Goal: Go to known website

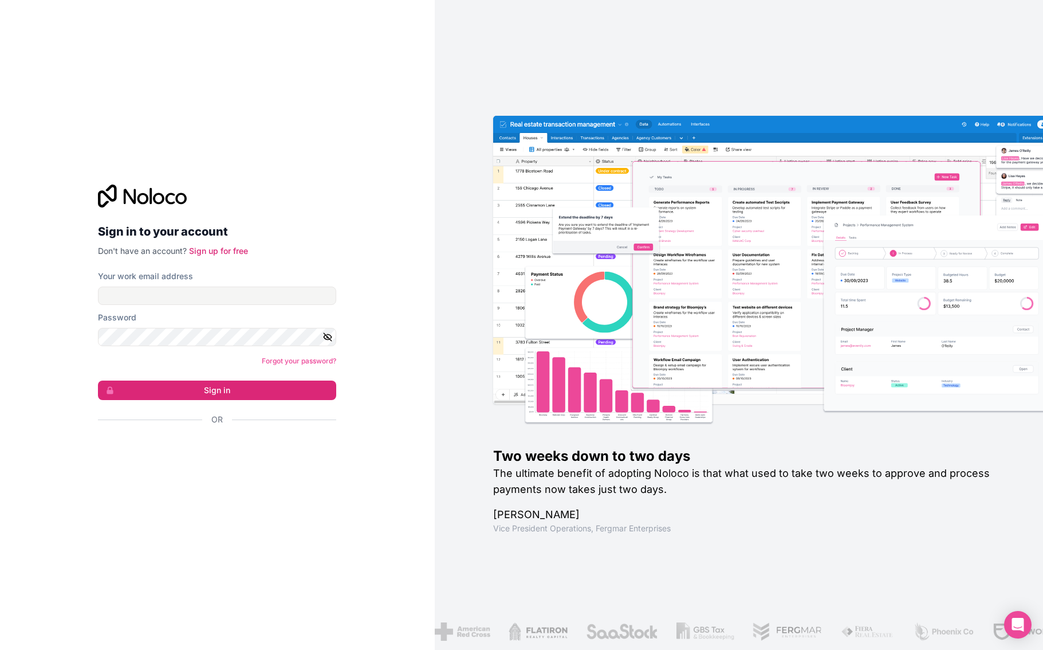
drag, startPoint x: 56, startPoint y: 417, endPoint x: 207, endPoint y: 454, distance: 155.6
click at [61, 420] on div "Sign in to your account Don't have an account? Sign up for free Your work email…" at bounding box center [217, 325] width 435 height 650
click at [207, 454] on div "Sign in with Google. Opens in new tab" at bounding box center [212, 450] width 229 height 25
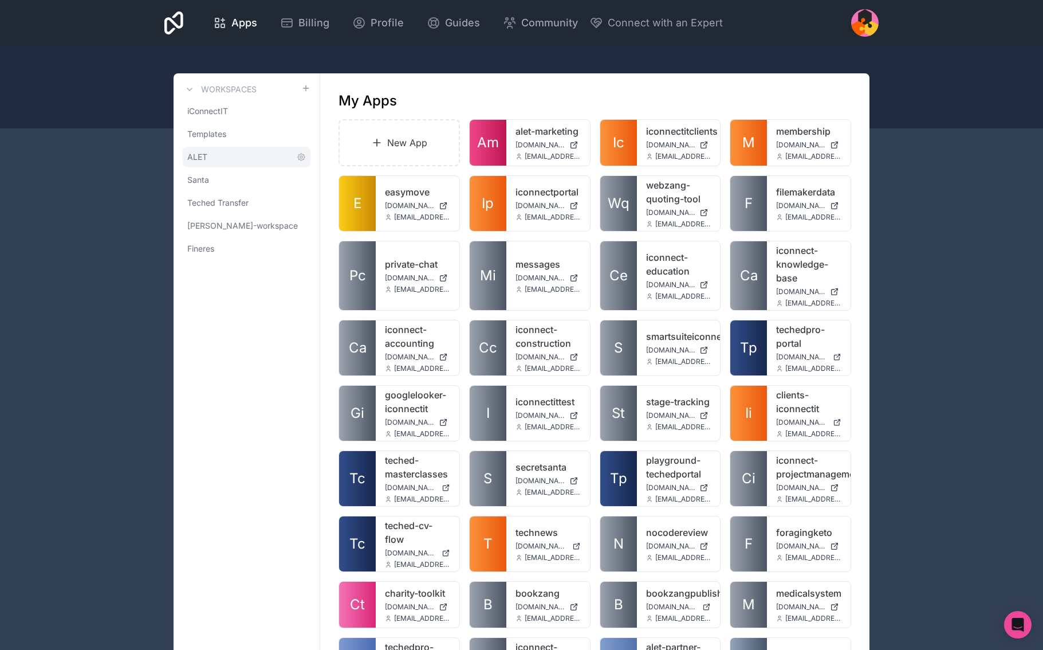
click at [207, 158] on span "ALET" at bounding box center [197, 156] width 20 height 11
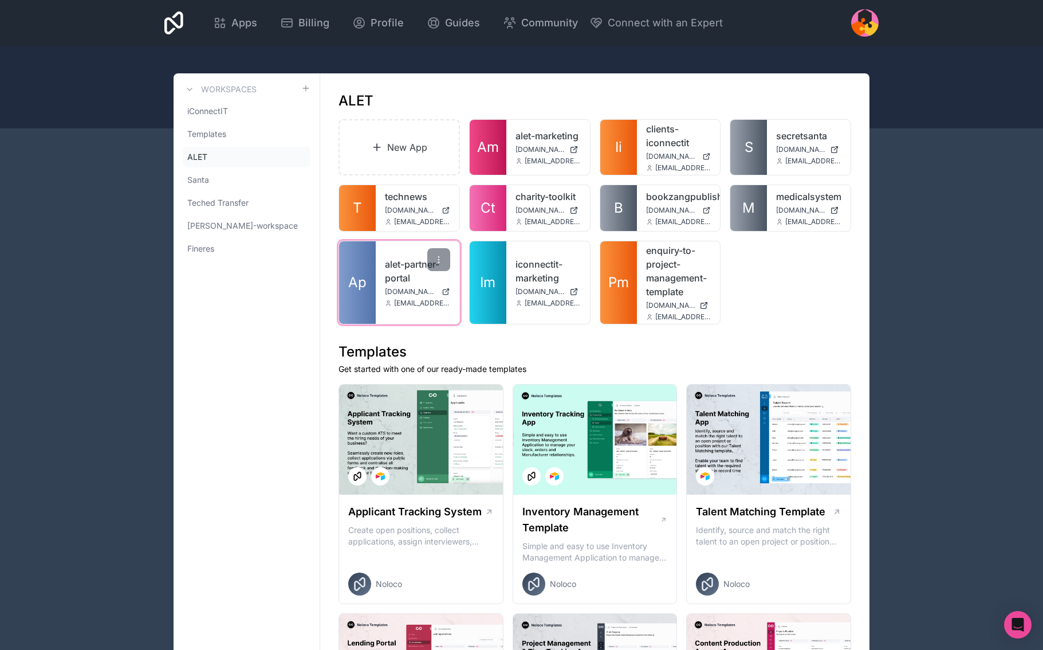
click at [389, 303] on icon at bounding box center [388, 303] width 7 height 7
click at [438, 266] on div at bounding box center [438, 259] width 23 height 23
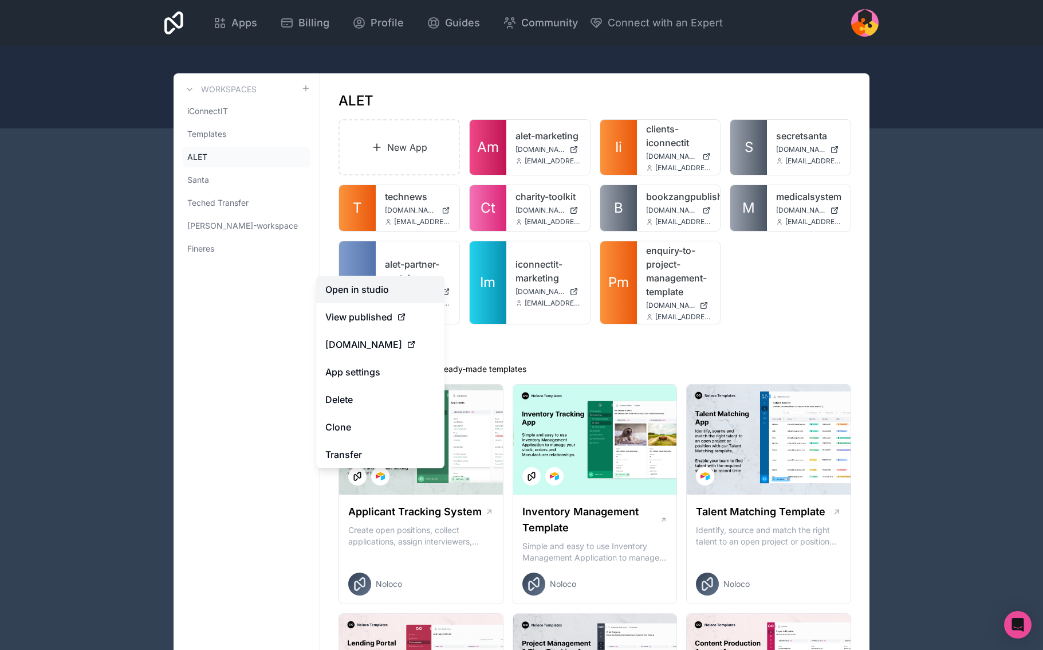
click at [387, 287] on link "Open in studio" at bounding box center [380, 289] width 128 height 27
